Goal: Transaction & Acquisition: Subscribe to service/newsletter

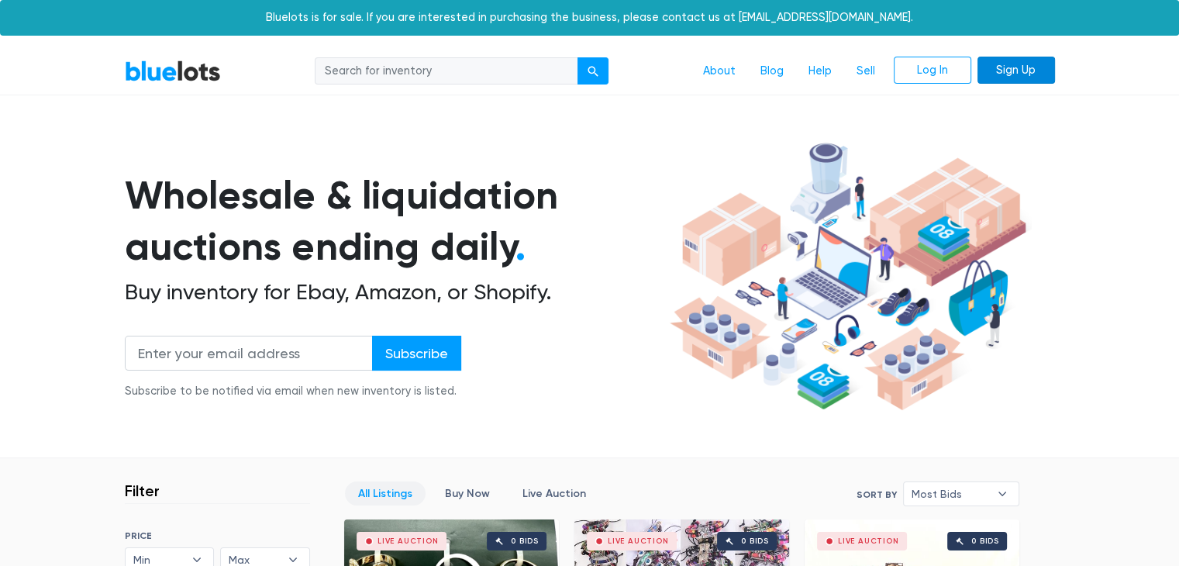
click at [1005, 69] on link "Sign Up" at bounding box center [1017, 71] width 78 height 28
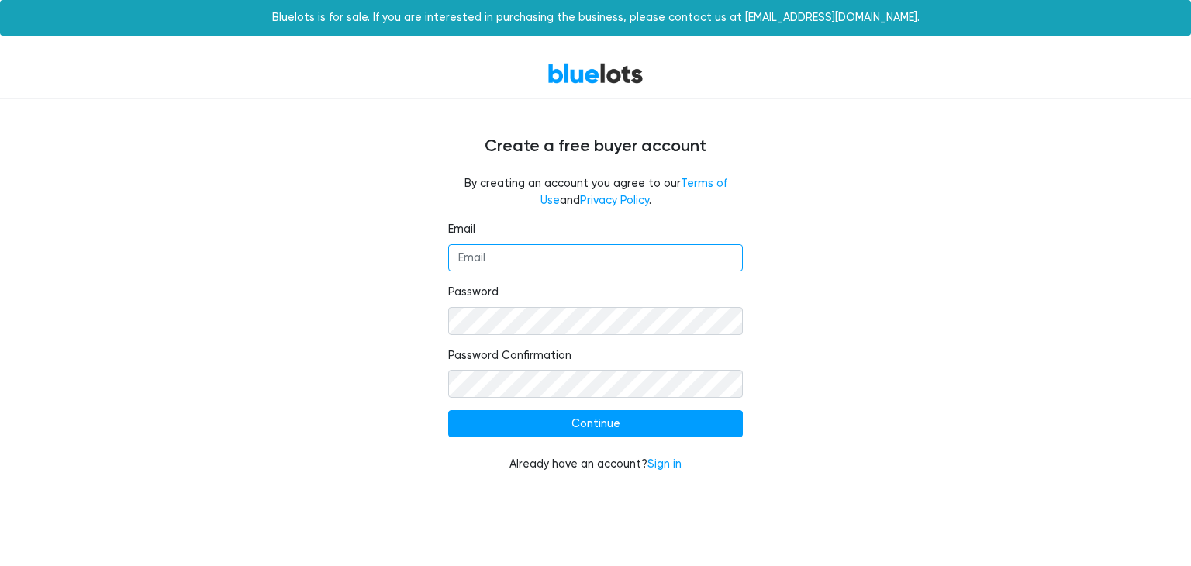
click at [534, 262] on input "Email" at bounding box center [595, 258] width 295 height 28
paste input "q-------"
type input "q-------"
click at [564, 257] on input "Email" at bounding box center [595, 258] width 295 height 28
paste input "johnsimth3668@gmail.com"
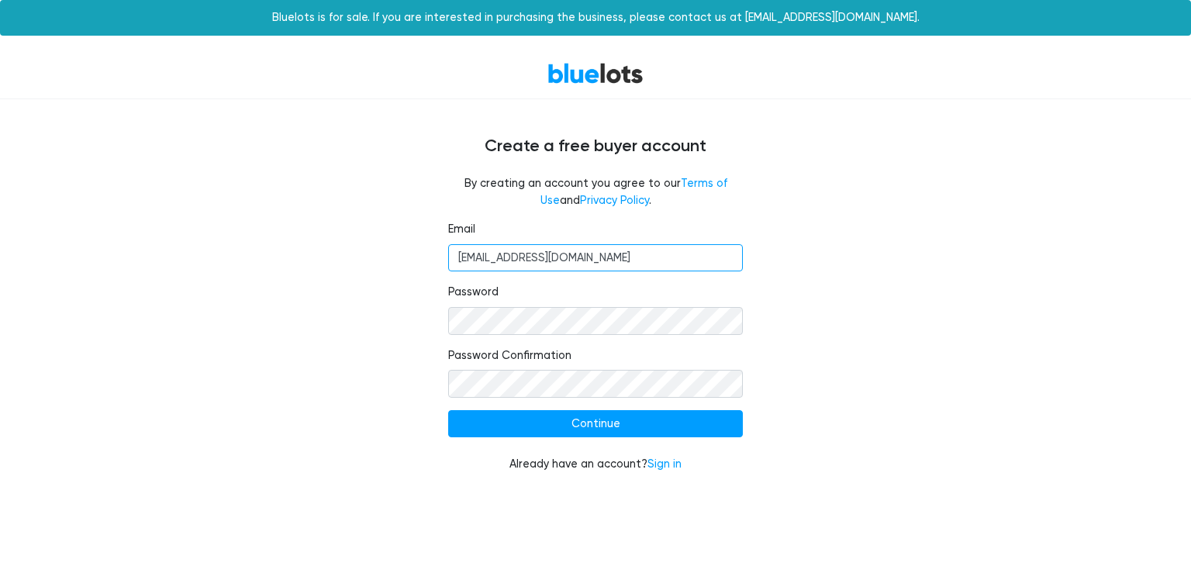
type input "johnsimth3668@gmail.com"
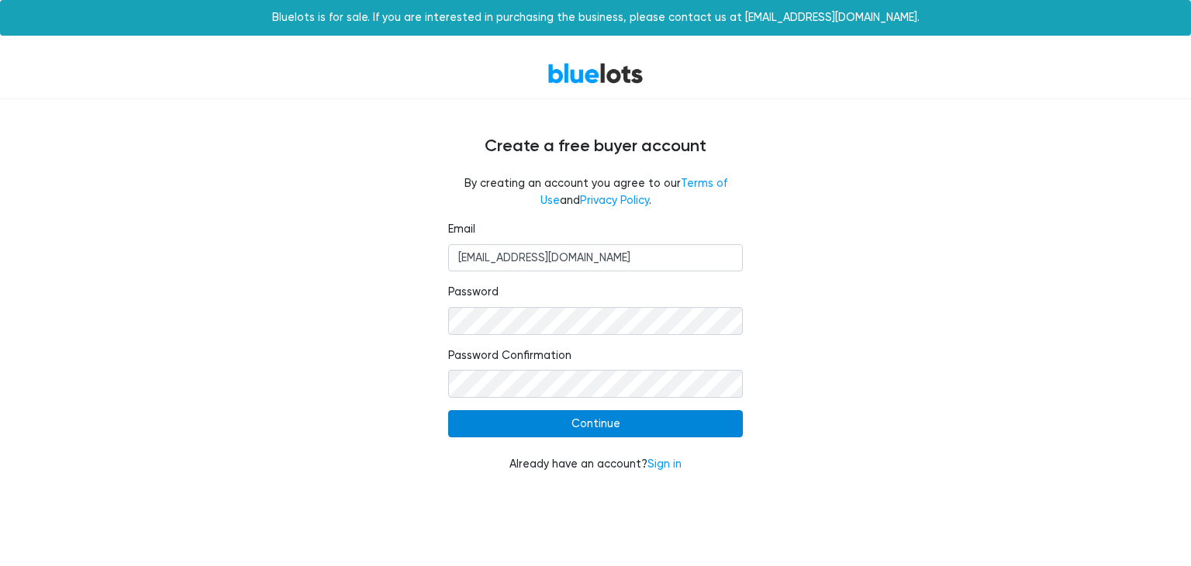
click at [549, 424] on input "Continue" at bounding box center [595, 424] width 295 height 28
